Goal: Task Accomplishment & Management: Manage account settings

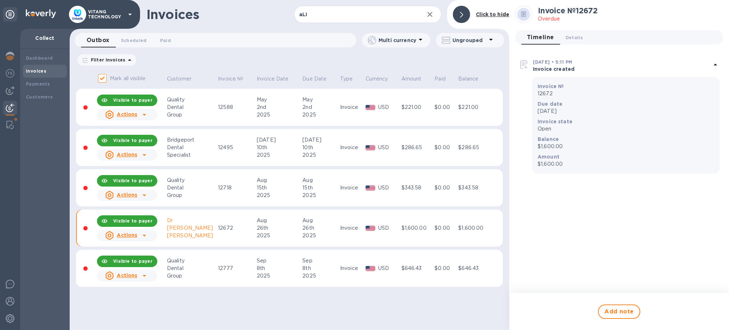
click at [101, 15] on p "VITANG TECHNOLOGY" at bounding box center [106, 14] width 36 height 10
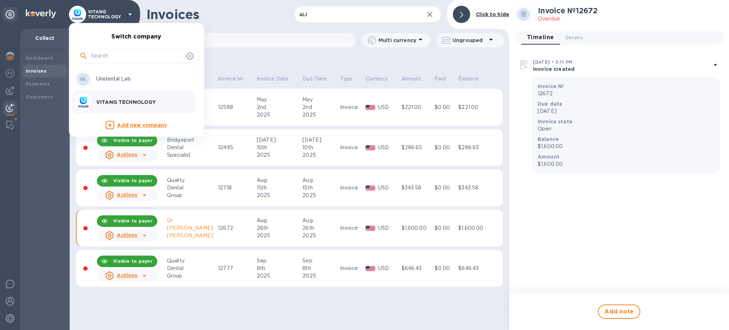
click at [119, 79] on p "Unidental Lab" at bounding box center [141, 79] width 91 height 8
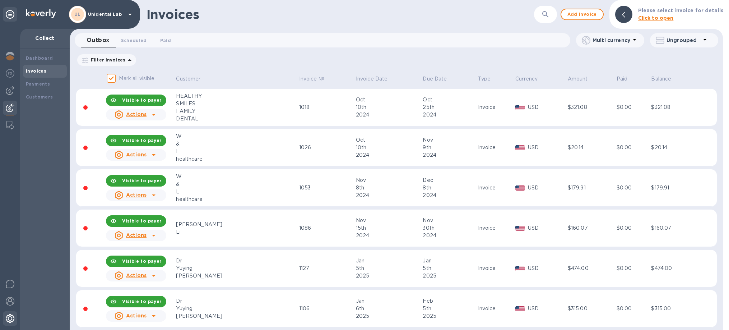
click at [11, 322] on img at bounding box center [10, 318] width 9 height 9
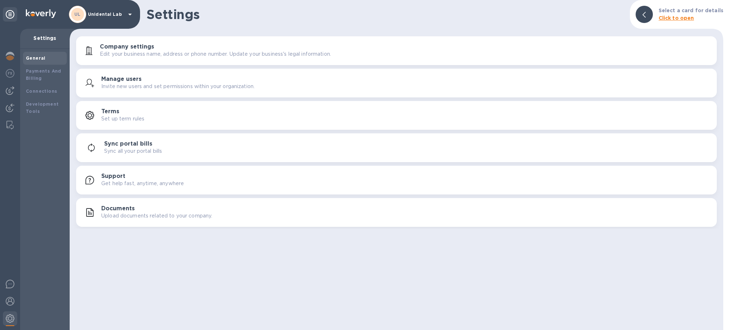
click at [145, 88] on p "Invite new users and set permissions within your organization." at bounding box center [177, 87] width 153 height 8
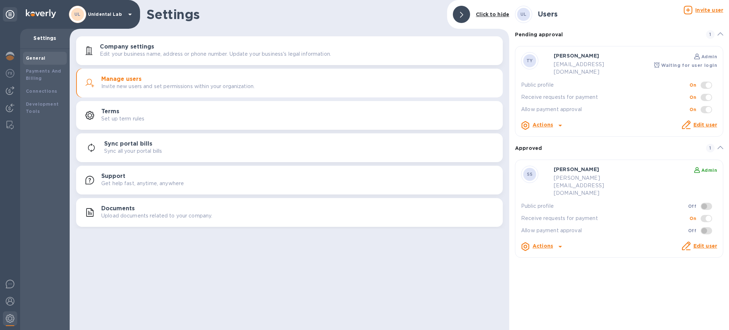
click at [682, 66] on b "Waiting for user login" at bounding box center [689, 65] width 56 height 5
click at [559, 121] on icon at bounding box center [560, 125] width 9 height 9
click at [551, 148] on b "Send invite" at bounding box center [555, 147] width 30 height 6
click at [3, 125] on div at bounding box center [10, 179] width 20 height 301
click at [5, 124] on div at bounding box center [10, 125] width 13 height 14
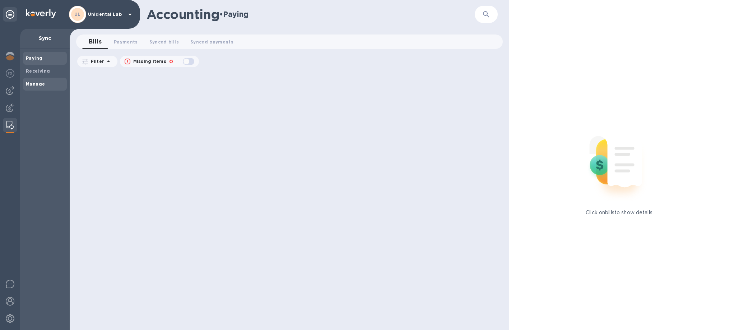
click at [44, 79] on div "Manage" at bounding box center [45, 84] width 44 height 13
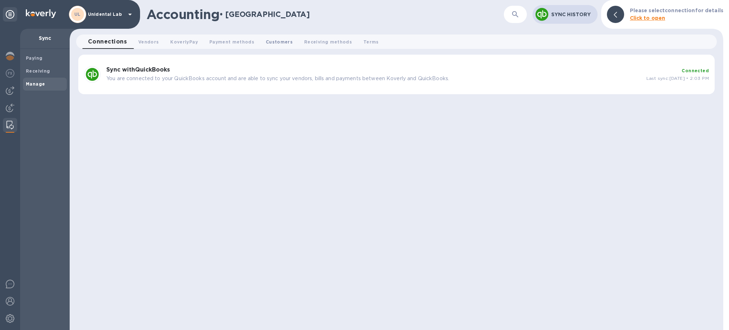
click at [291, 40] on button "Customers 0" at bounding box center [279, 41] width 38 height 14
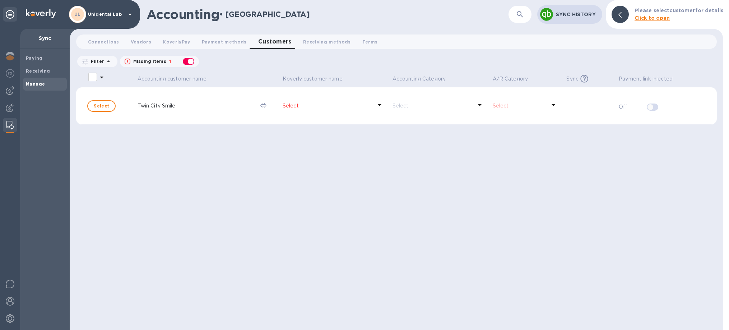
click at [319, 104] on p "Select" at bounding box center [328, 106] width 90 height 8
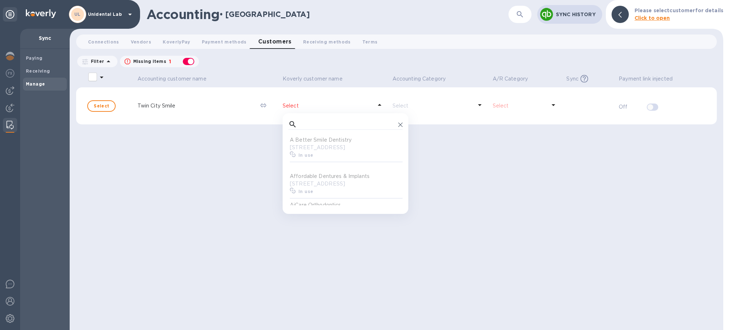
scroll to position [72, 114]
click at [324, 121] on input "text" at bounding box center [348, 124] width 96 height 11
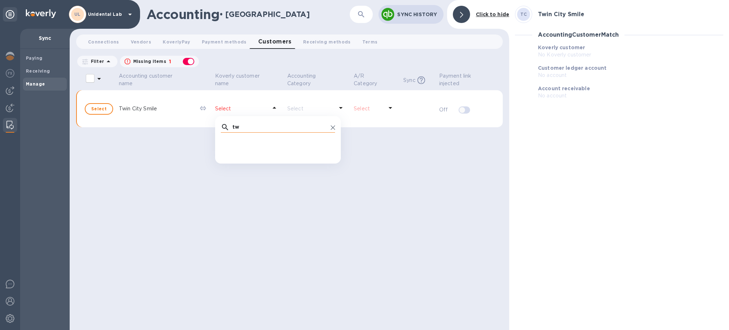
scroll to position [0, 0]
type input "t"
type input "T"
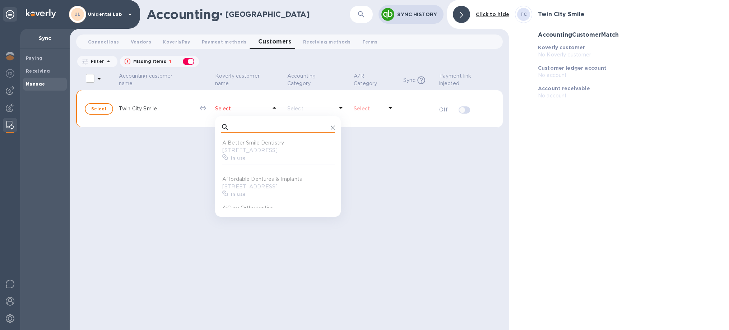
scroll to position [72, 114]
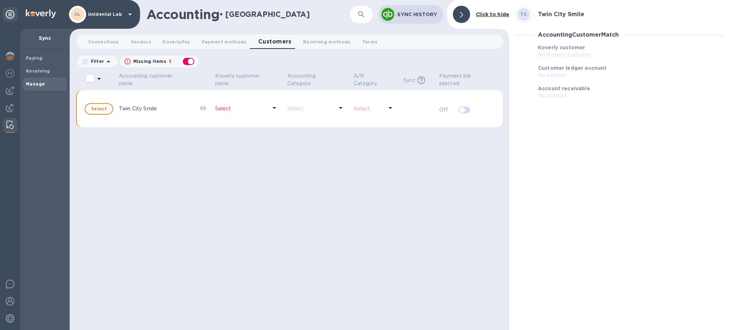
click at [131, 172] on div "Accounting customer name [PERSON_NAME] customer name Accounting Category A/R Ca…" at bounding box center [289, 200] width 427 height 259
click at [185, 58] on div "button" at bounding box center [188, 61] width 14 height 10
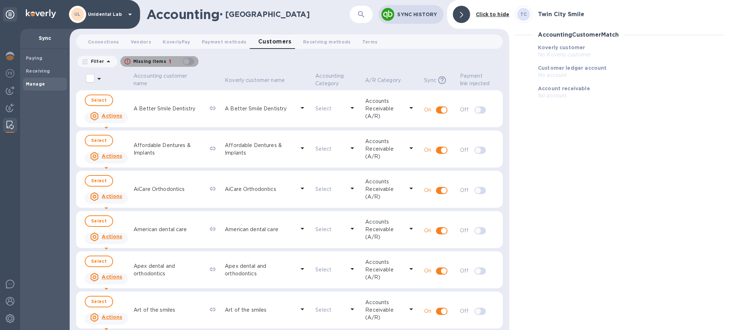
click at [189, 60] on div "button" at bounding box center [188, 61] width 14 height 10
checkbox input "true"
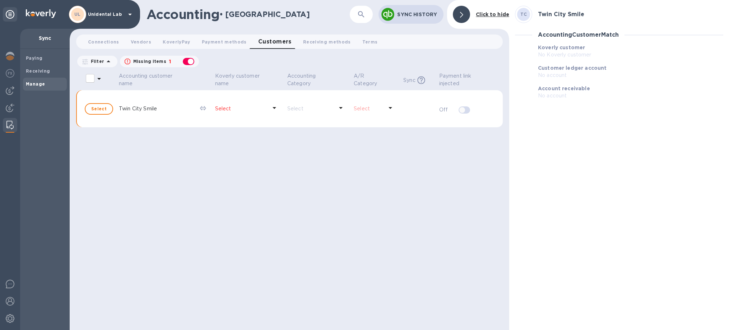
click at [391, 113] on div at bounding box center [390, 108] width 11 height 13
click at [242, 111] on p "Select" at bounding box center [241, 109] width 52 height 8
click at [133, 109] on p "Twin City Smile" at bounding box center [156, 109] width 75 height 8
click at [237, 107] on p "Select" at bounding box center [241, 109] width 52 height 8
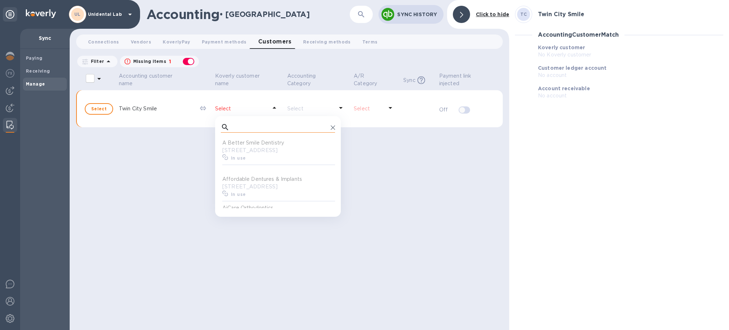
click at [269, 129] on input "text" at bounding box center [280, 127] width 96 height 11
click at [333, 127] on icon at bounding box center [333, 127] width 4 height 4
click at [272, 125] on input "text" at bounding box center [280, 127] width 96 height 11
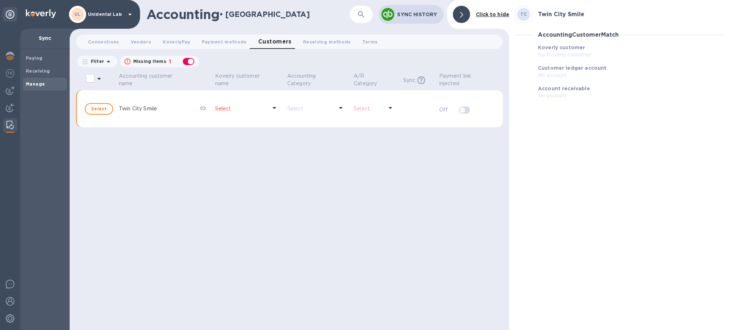
click at [142, 143] on div "Accounting customer name [PERSON_NAME] customer name Accounting Category A/R Ca…" at bounding box center [289, 200] width 427 height 259
click at [270, 108] on icon at bounding box center [274, 107] width 9 height 9
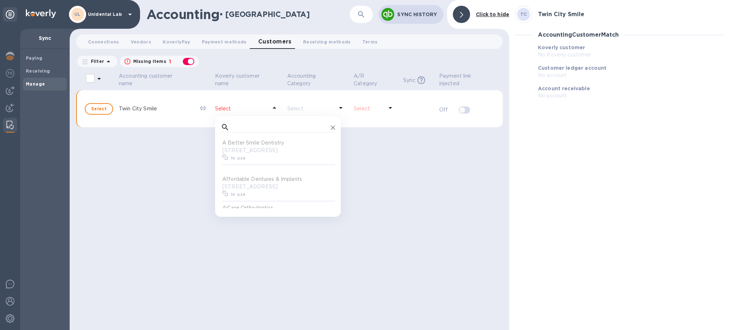
scroll to position [72, 114]
click at [268, 122] on input "text" at bounding box center [280, 127] width 96 height 11
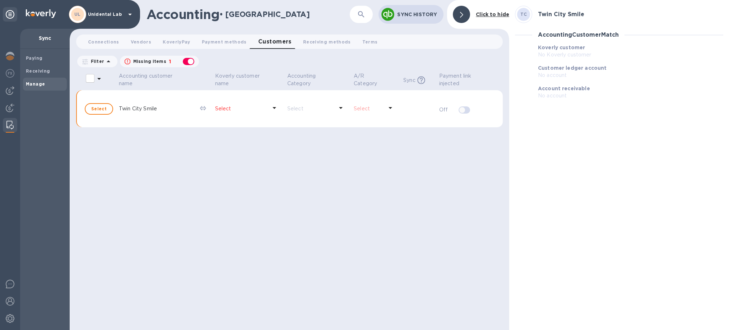
click at [251, 111] on p "Select" at bounding box center [241, 109] width 52 height 8
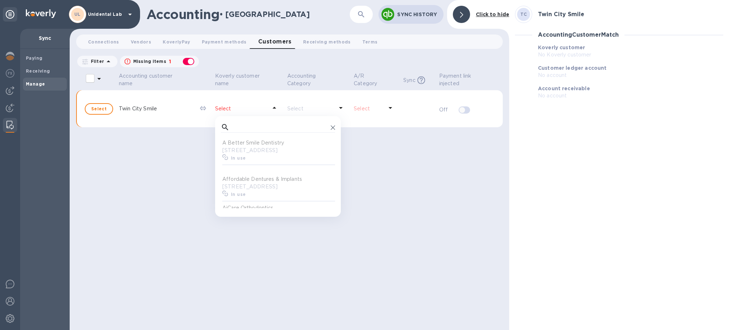
click at [255, 121] on div "​ A Better Smile Dentistry [STREET_ADDRESS] In use Affordable Dentures & Implan…" at bounding box center [278, 166] width 126 height 101
click at [256, 126] on input "text" at bounding box center [280, 127] width 96 height 11
type input "t"
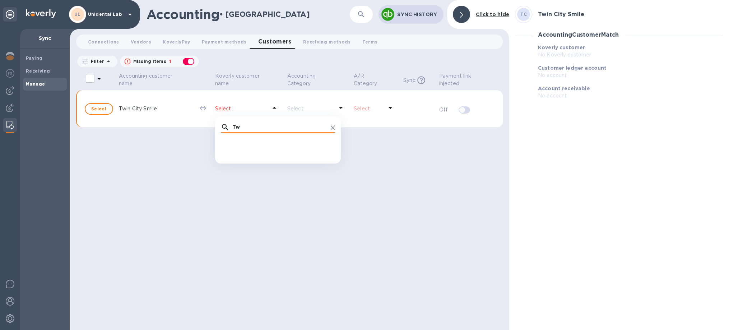
scroll to position [0, 0]
type input "T"
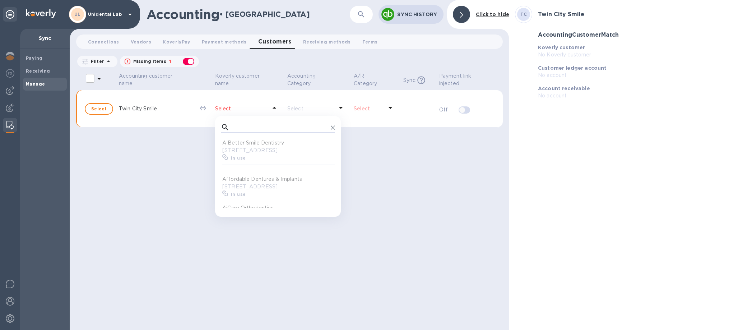
scroll to position [72, 114]
click at [330, 130] on div at bounding box center [278, 127] width 114 height 11
click at [333, 126] on icon at bounding box center [333, 127] width 4 height 4
click at [118, 180] on div "Accounting customer name [PERSON_NAME] customer name Accounting Category A/R Ca…" at bounding box center [289, 200] width 427 height 259
